Goal: Navigation & Orientation: Find specific page/section

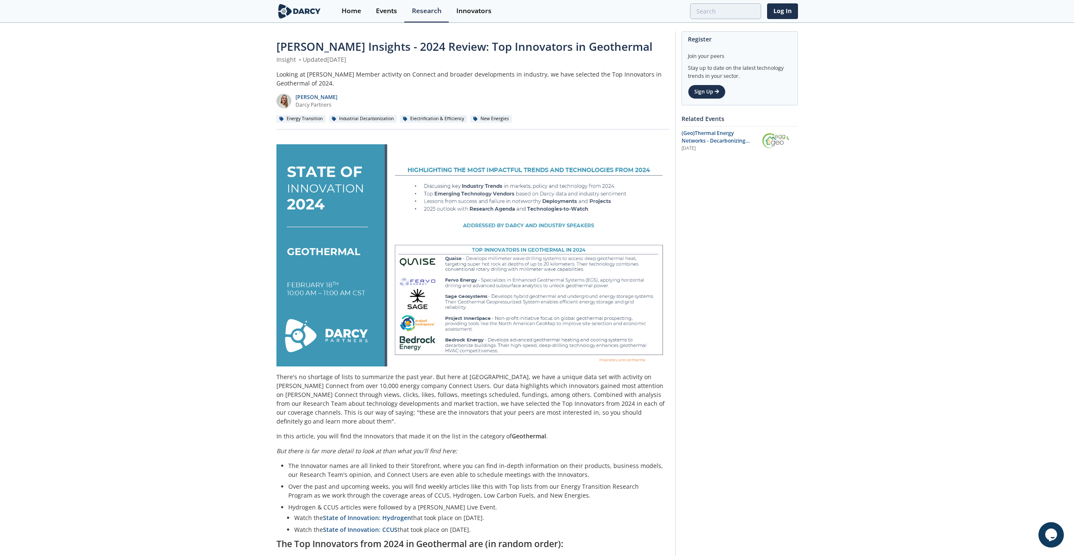
click at [467, 8] on div "Innovators" at bounding box center [473, 11] width 35 height 7
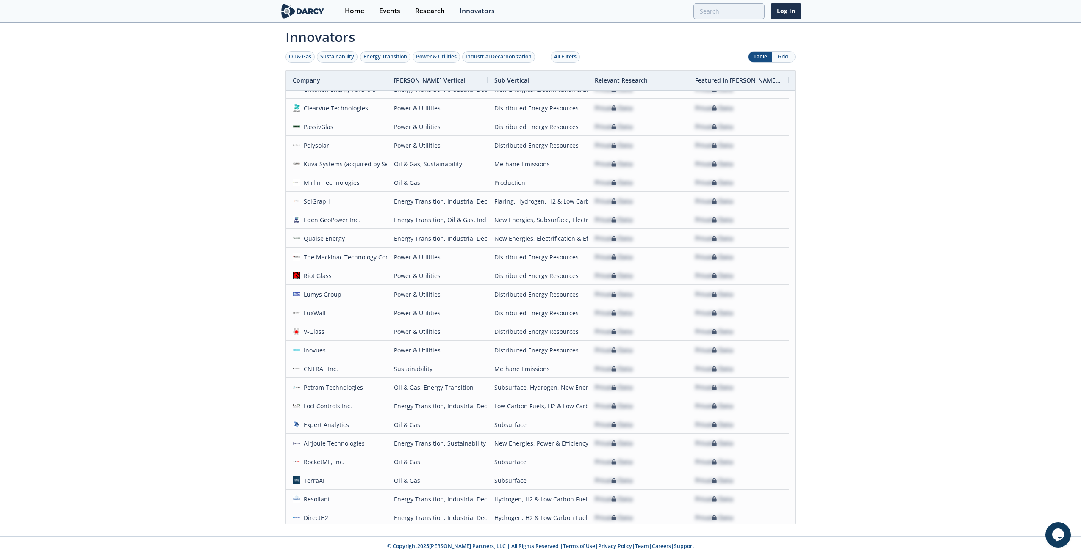
scroll to position [596, 0]
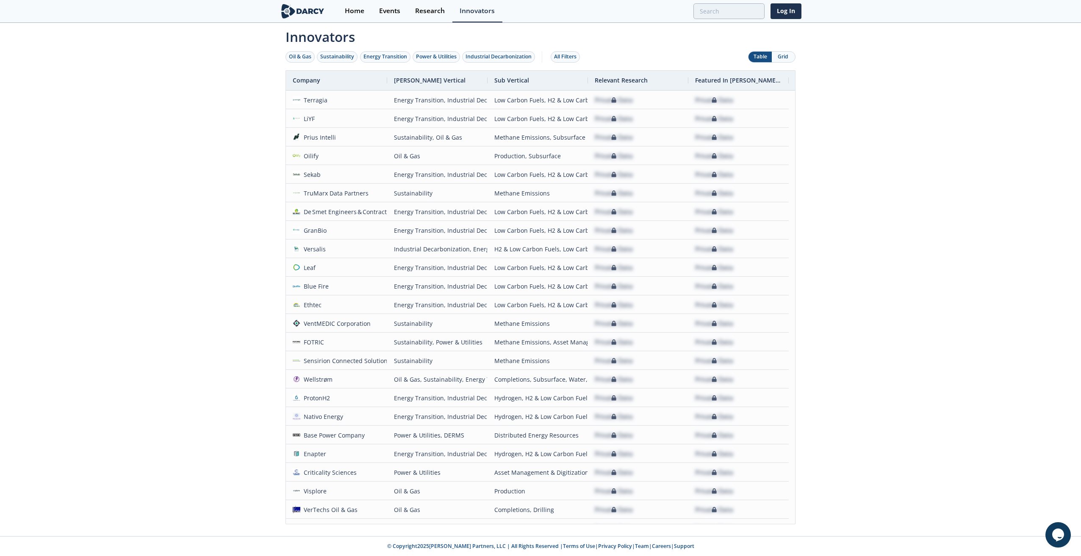
click at [354, 8] on div "Home" at bounding box center [354, 11] width 19 height 7
